Goal: Browse casually: Explore the website without a specific task or goal

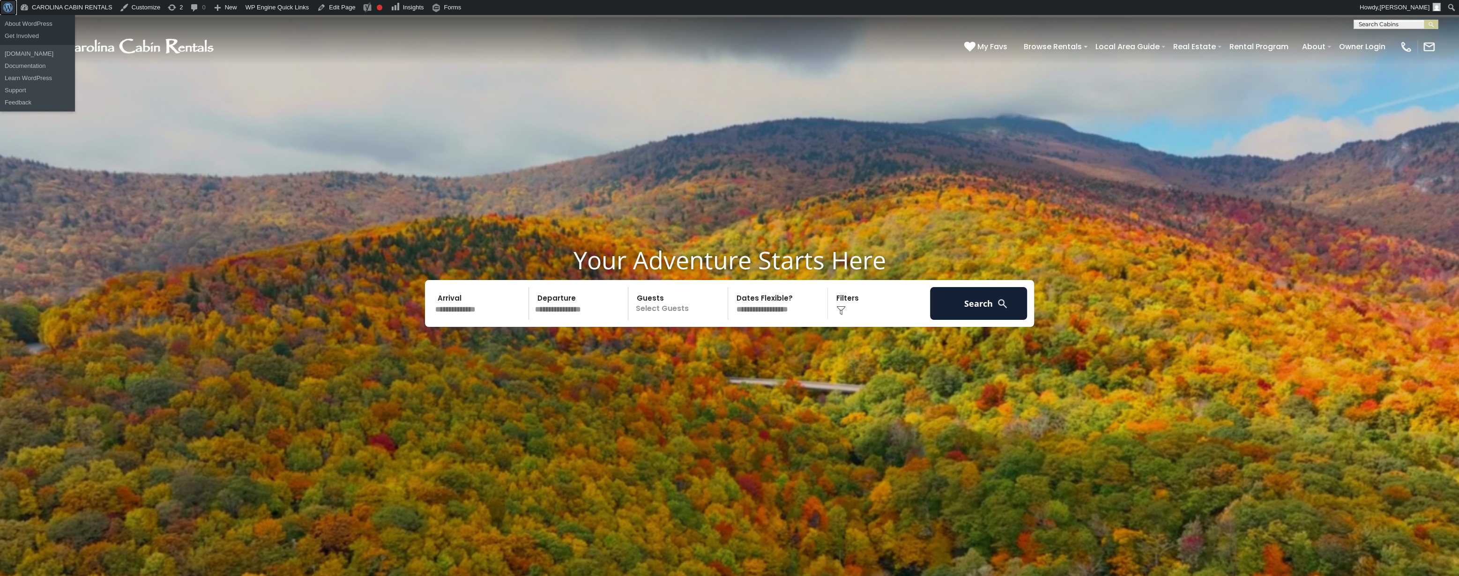
click at [7, 5] on span "Toolbar" at bounding box center [6, 6] width 7 height 13
click at [326, 7] on link "Edit Page" at bounding box center [335, 7] width 45 height 15
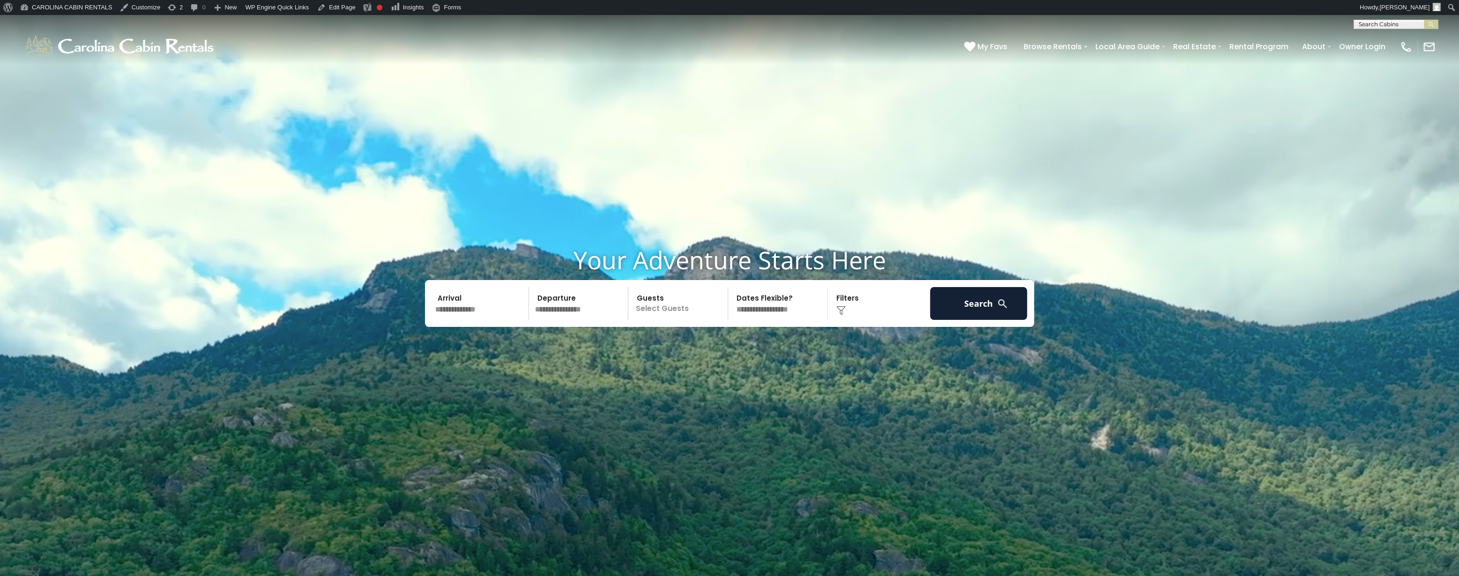
drag, startPoint x: 468, startPoint y: 82, endPoint x: 453, endPoint y: 228, distance: 146.4
click at [323, 165] on video at bounding box center [729, 379] width 1459 height 729
